Goal: Task Accomplishment & Management: Use online tool/utility

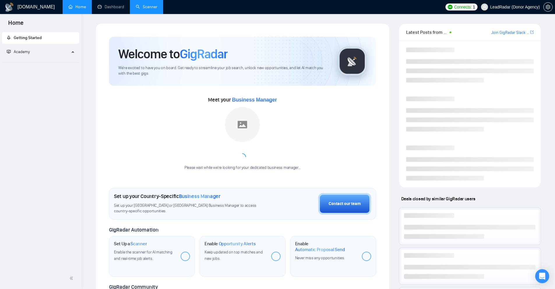
click at [136, 4] on link "Scanner" at bounding box center [147, 6] width 22 height 5
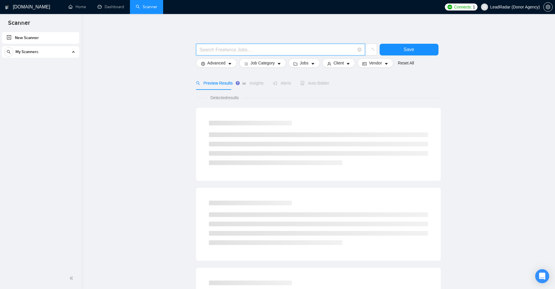
click at [258, 48] on input "text" at bounding box center [278, 49] width 156 height 7
paste input "\(node*"
click at [204, 49] on input "\(node*" at bounding box center [278, 49] width 156 height 7
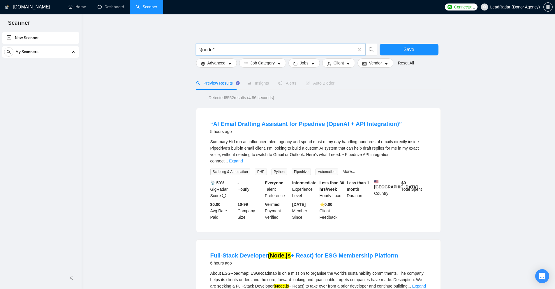
drag, startPoint x: 202, startPoint y: 51, endPoint x: 177, endPoint y: 52, distance: 25.1
click at [243, 158] on link "Expand" at bounding box center [236, 160] width 14 height 5
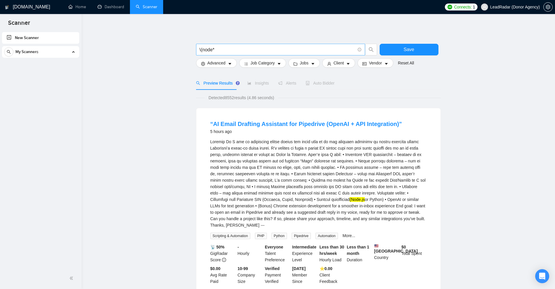
click at [228, 52] on input "\(node*" at bounding box center [278, 49] width 156 height 7
click at [230, 51] on input "\(node*" at bounding box center [278, 49] width 156 height 7
paste input ""(node . js)""
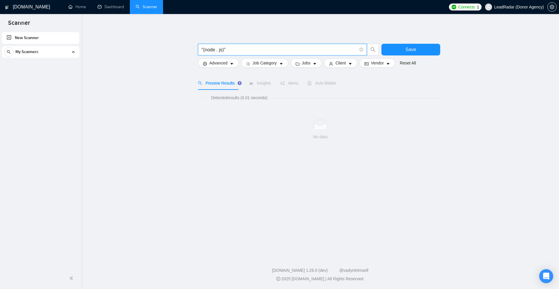
click at [262, 47] on input ""(node . js)"" at bounding box center [280, 49] width 156 height 7
paste input "/node.js""
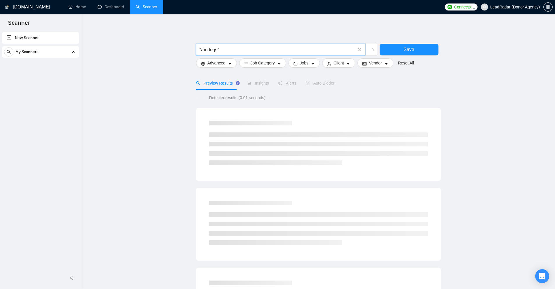
type input ""/node.js""
drag, startPoint x: 238, startPoint y: 95, endPoint x: 267, endPoint y: 98, distance: 29.3
click at [263, 97] on span "Detected results (0.01 seconds)" at bounding box center [237, 97] width 65 height 6
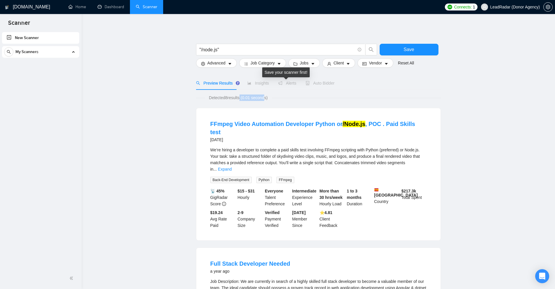
scroll to position [146, 0]
